Goal: Information Seeking & Learning: Check status

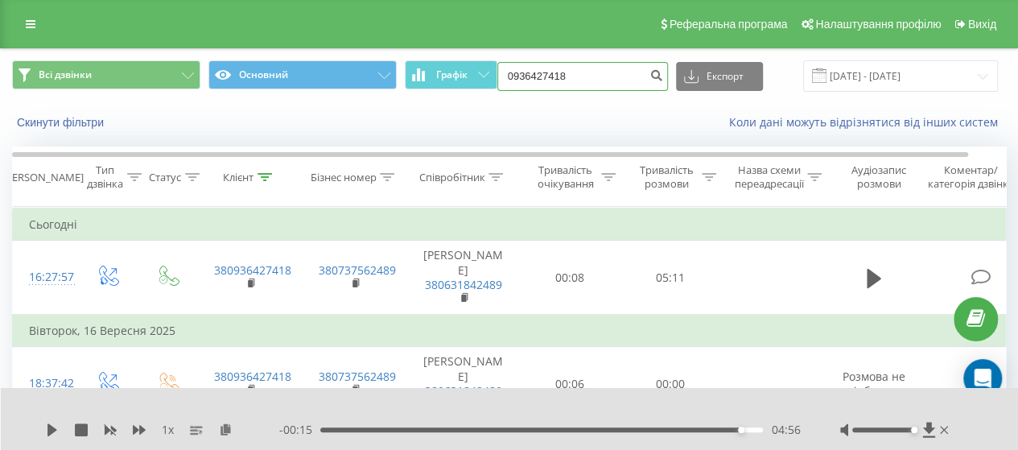
drag, startPoint x: 586, startPoint y: 75, endPoint x: 497, endPoint y: 75, distance: 88.5
click at [497, 75] on div "Всі дзвінки Основний Графік 0936427418 Експорт .csv .xls .xlsx 22.06.2025 - 22.…" at bounding box center [509, 75] width 994 height 31
paste input "9172304"
type input "0939172304"
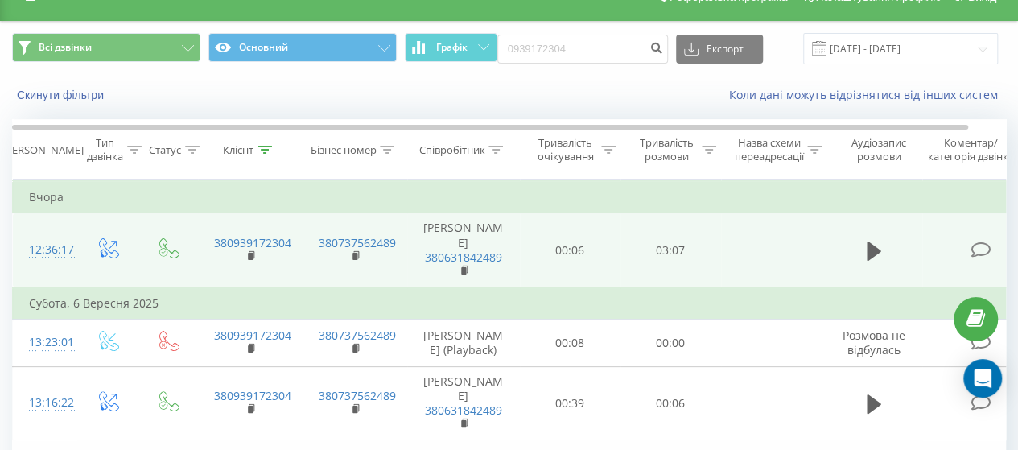
scroll to position [18, 0]
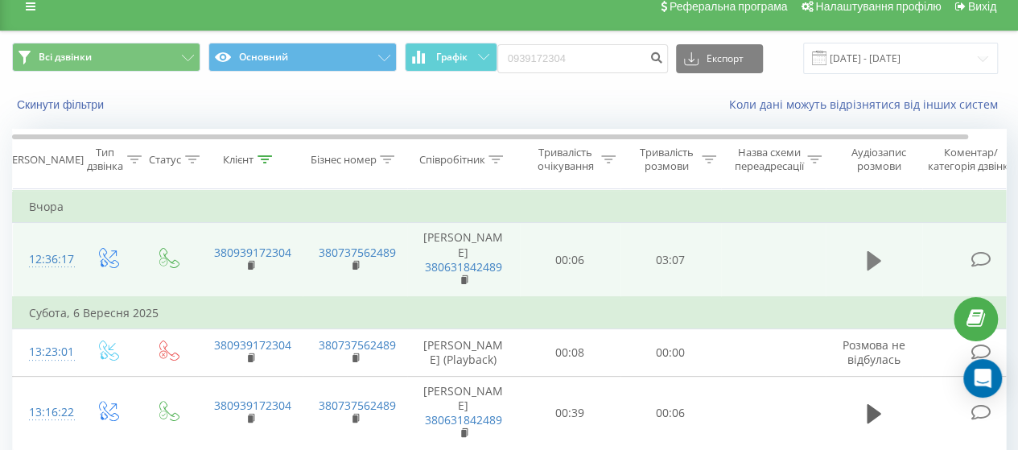
click at [872, 265] on icon at bounding box center [874, 260] width 14 height 19
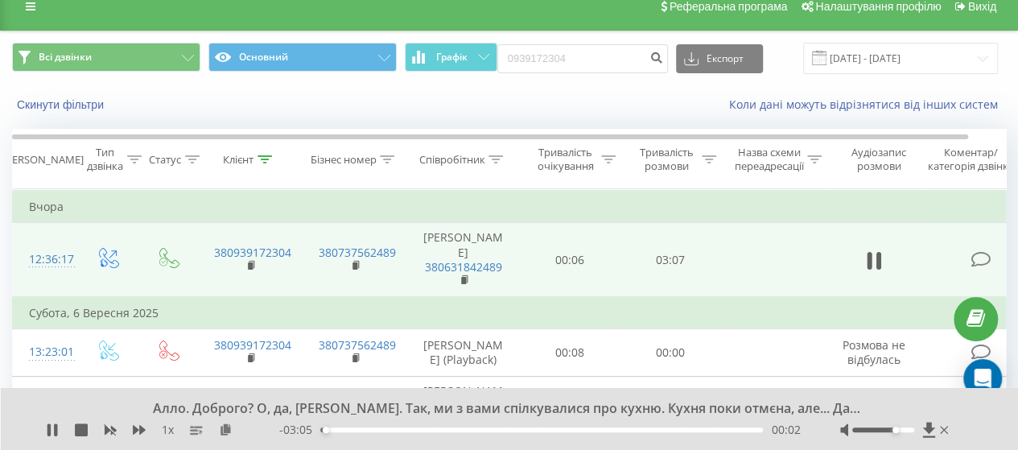
click at [893, 429] on div at bounding box center [883, 429] width 62 height 5
click at [343, 429] on div "00:05" at bounding box center [541, 429] width 443 height 5
click at [365, 429] on div "00:14" at bounding box center [541, 429] width 443 height 5
click at [382, 431] on div "00:19" at bounding box center [541, 429] width 443 height 5
click at [411, 432] on div "00:26" at bounding box center [541, 429] width 443 height 5
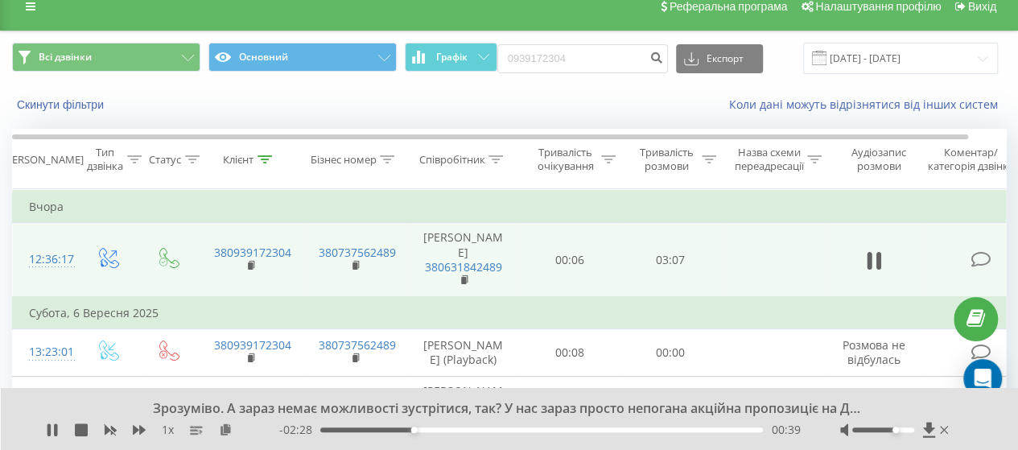
click at [423, 432] on div "00:39" at bounding box center [541, 429] width 443 height 5
click at [441, 430] on div "00:47" at bounding box center [541, 429] width 443 height 5
click at [455, 431] on div "00:52" at bounding box center [541, 429] width 443 height 5
click at [473, 431] on div "01:05" at bounding box center [541, 429] width 443 height 5
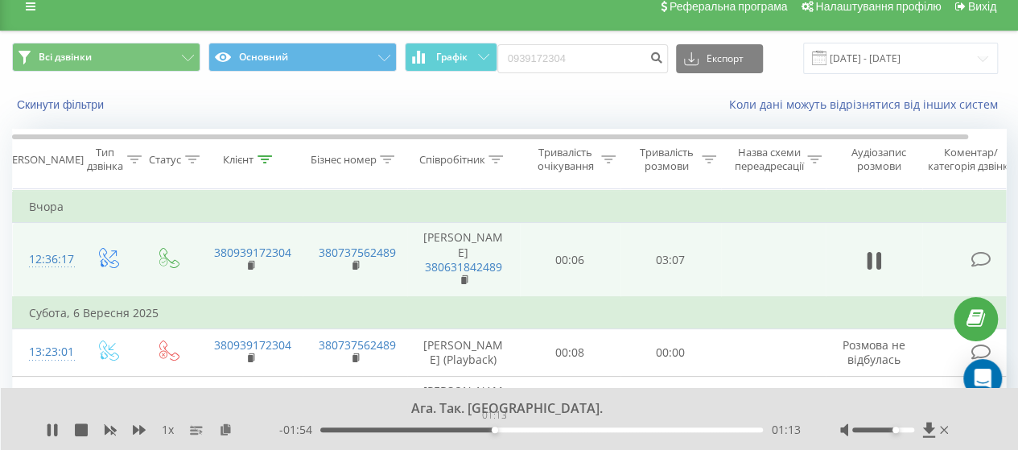
click at [494, 431] on div "01:13" at bounding box center [541, 429] width 443 height 5
click at [507, 431] on div "01:14" at bounding box center [541, 429] width 443 height 5
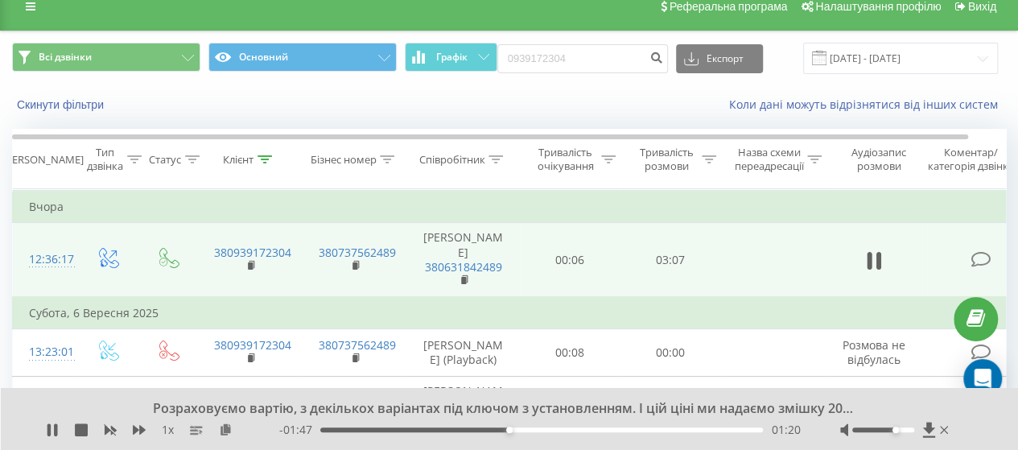
click at [524, 431] on div "01:20" at bounding box center [541, 429] width 443 height 5
click at [539, 431] on div "01:27" at bounding box center [541, 429] width 443 height 5
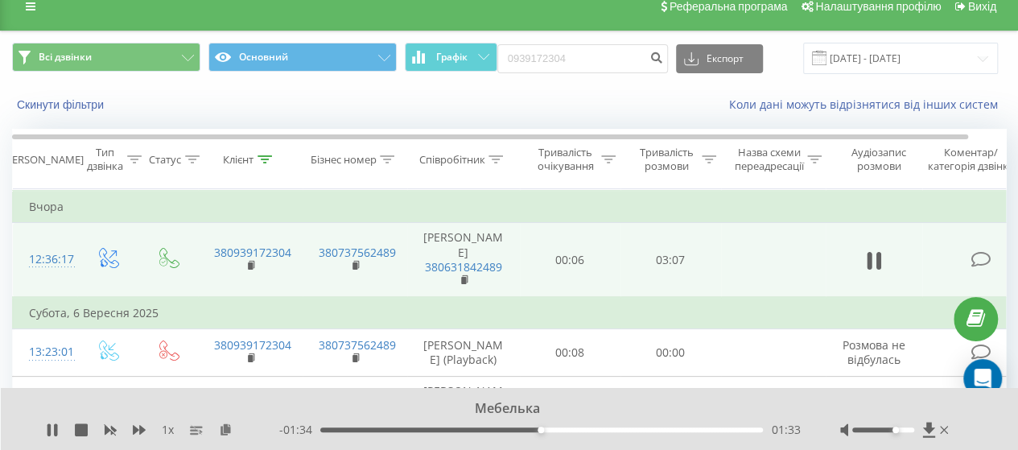
click at [552, 430] on div "01:33" at bounding box center [541, 429] width 443 height 5
click at [570, 430] on div "01:38" at bounding box center [541, 429] width 443 height 5
click at [594, 431] on div "01:46" at bounding box center [541, 429] width 443 height 5
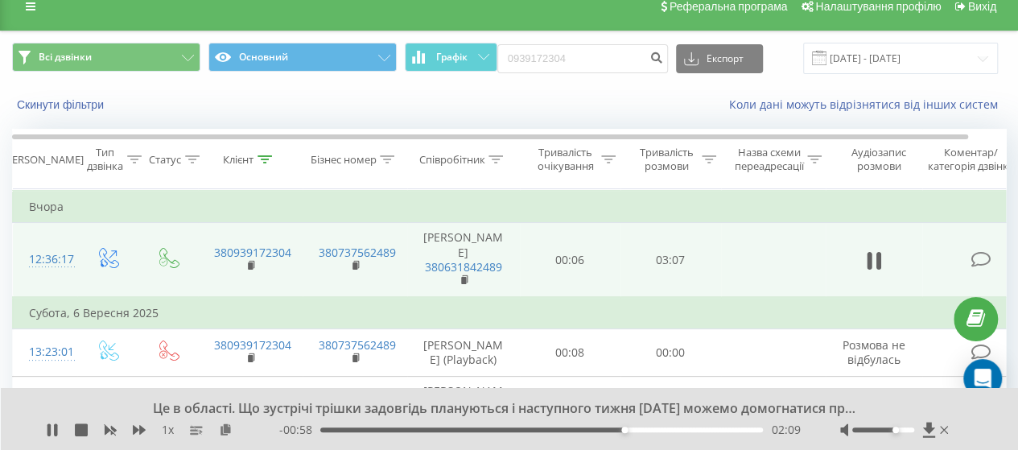
click at [636, 431] on div "02:09" at bounding box center [541, 429] width 443 height 5
click at [644, 431] on div "02:14" at bounding box center [541, 429] width 443 height 5
click at [654, 430] on div "02:18" at bounding box center [541, 429] width 443 height 5
click at [666, 430] on div "02:26" at bounding box center [541, 429] width 443 height 5
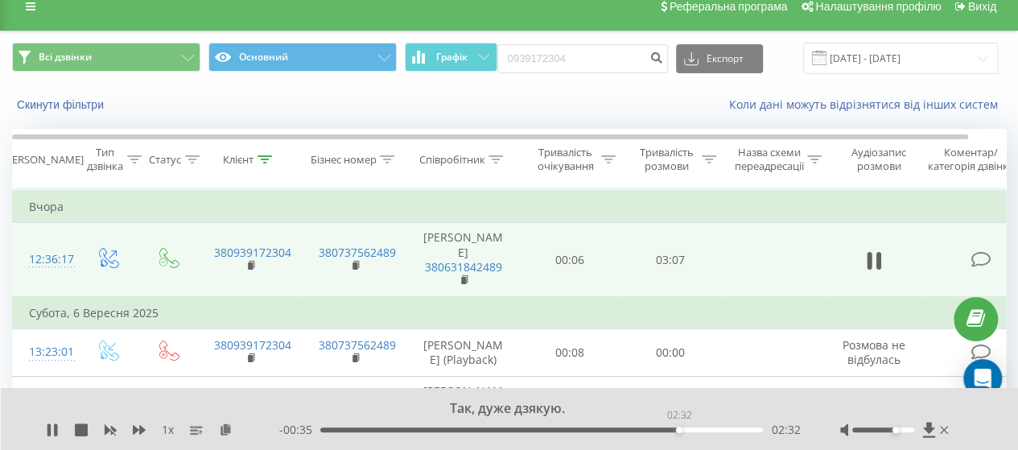
click at [679, 430] on div "02:32" at bounding box center [541, 429] width 443 height 5
click at [692, 431] on div "02:32" at bounding box center [541, 429] width 443 height 5
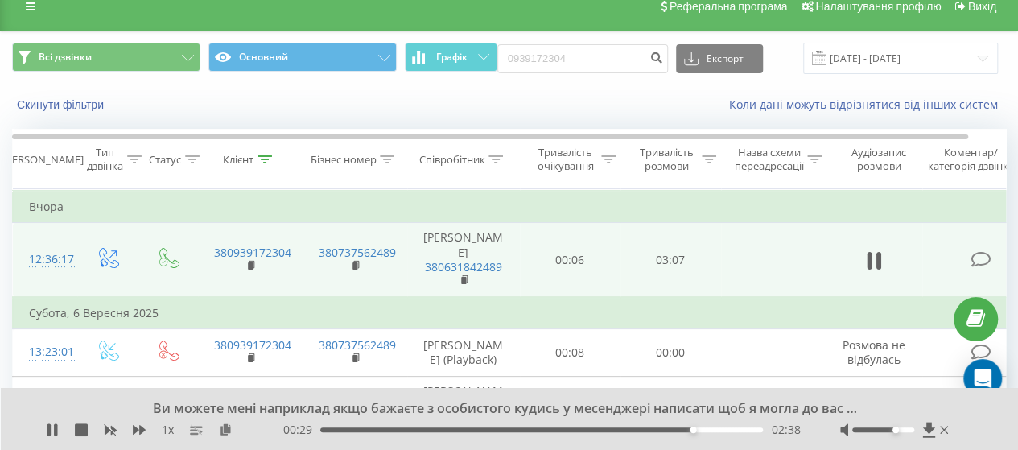
click at [707, 431] on div "02:38" at bounding box center [541, 429] width 443 height 5
click at [732, 430] on div "02:54" at bounding box center [541, 429] width 443 height 5
click at [751, 429] on div "03:02" at bounding box center [541, 429] width 443 height 5
click at [55, 429] on icon at bounding box center [55, 429] width 3 height 13
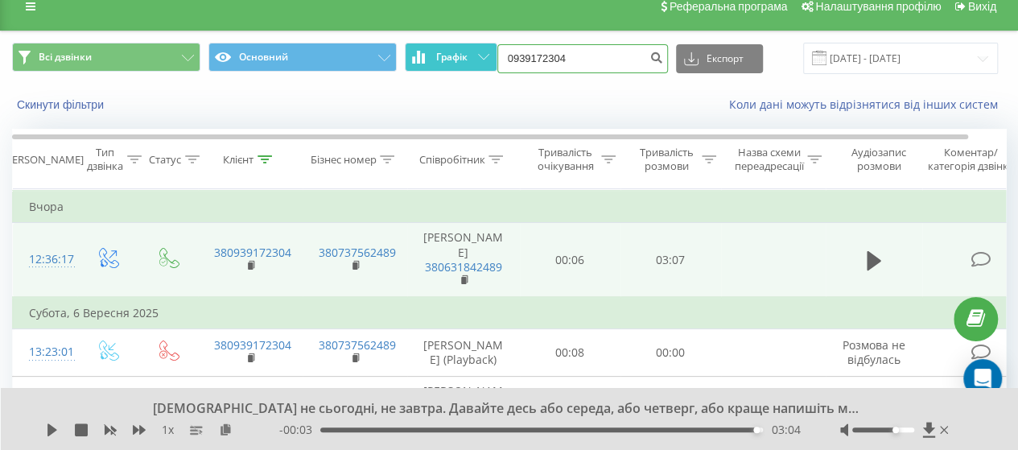
drag, startPoint x: 584, startPoint y: 57, endPoint x: 492, endPoint y: 68, distance: 93.3
click at [492, 68] on div "Всі дзвінки Основний Графік 0939172304 Експорт .csv .xls .xlsx [DATE] - [DATE]" at bounding box center [509, 58] width 994 height 31
paste input "631488211"
type input "0631488211"
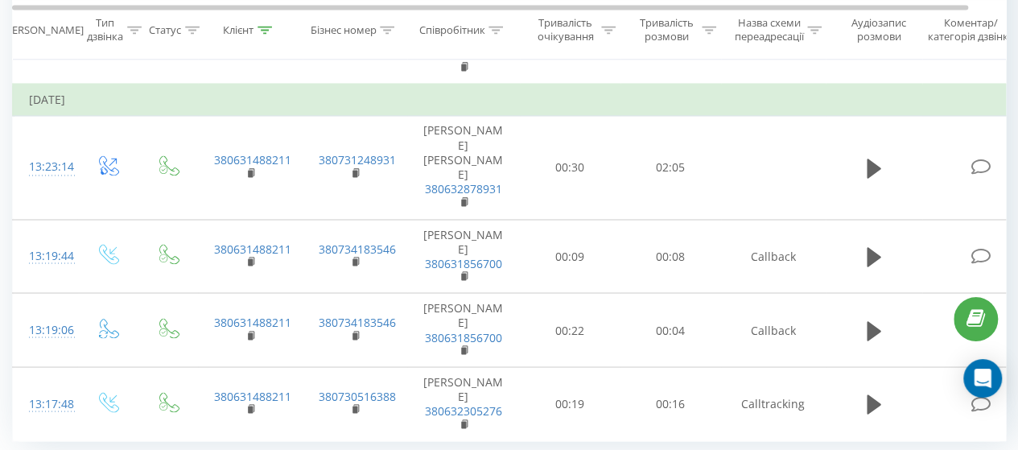
scroll to position [1212, 0]
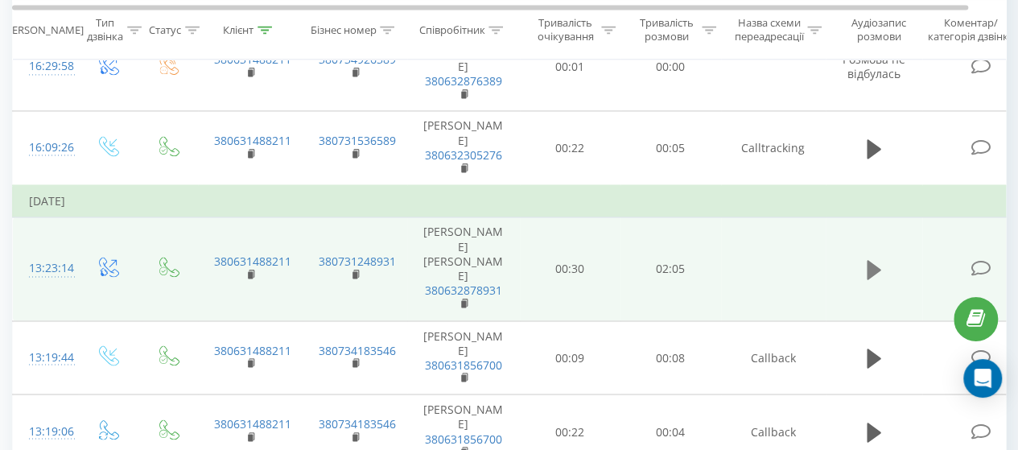
click at [871, 260] on icon at bounding box center [874, 269] width 14 height 19
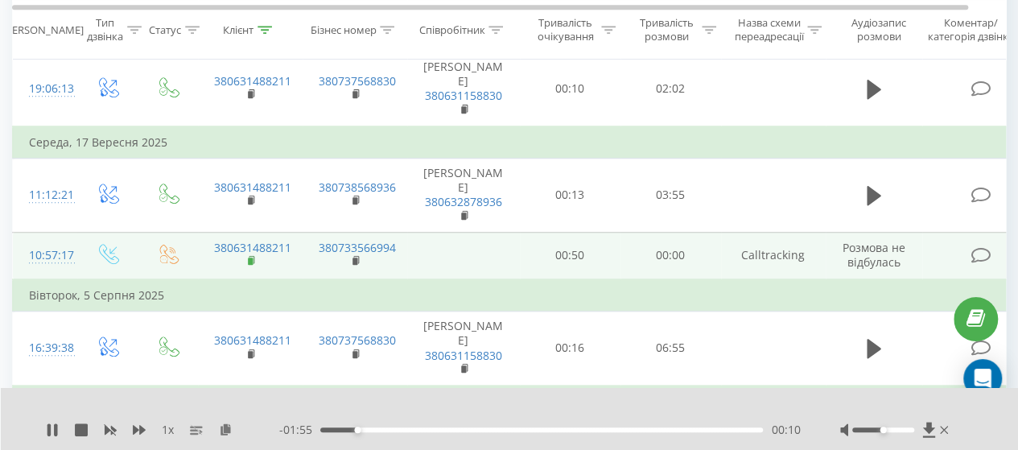
scroll to position [488, 0]
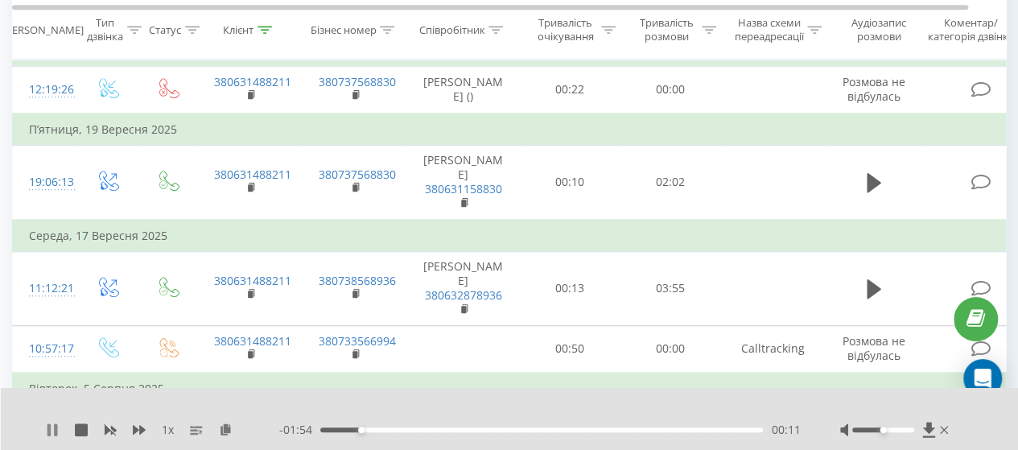
click at [52, 427] on icon at bounding box center [52, 429] width 13 height 13
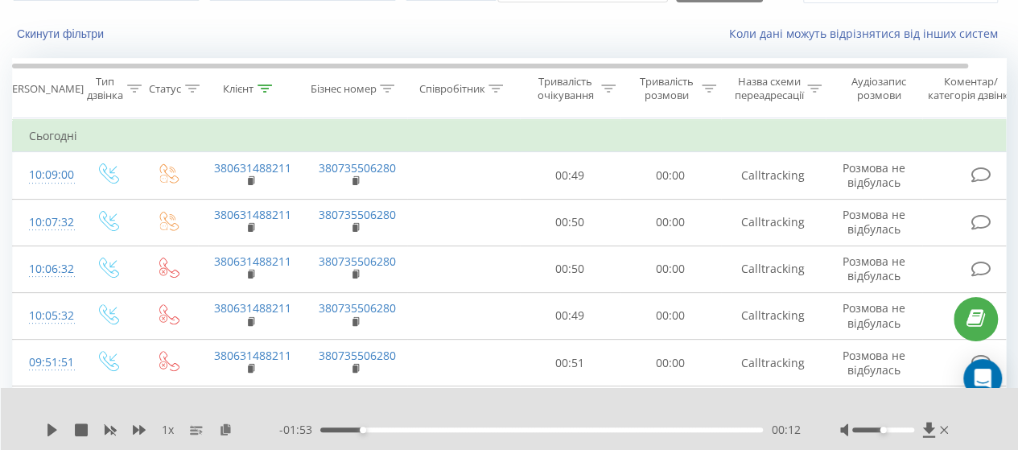
scroll to position [0, 0]
